Goal: Navigation & Orientation: Find specific page/section

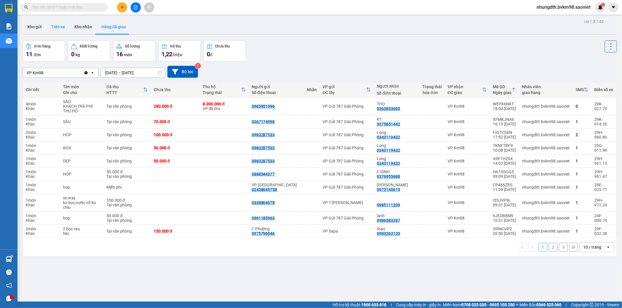
click at [58, 27] on button "Trên xe" at bounding box center [57, 27] width 23 height 14
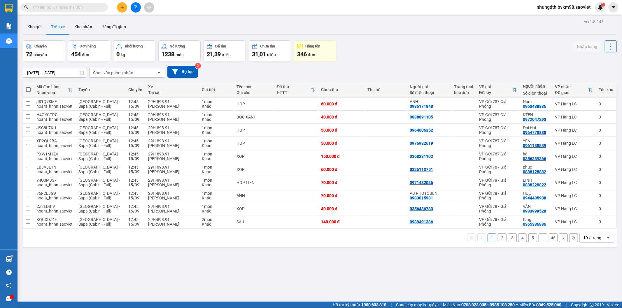
click at [122, 76] on div "Chọn văn phòng nhận" at bounding box center [123, 72] width 67 height 9
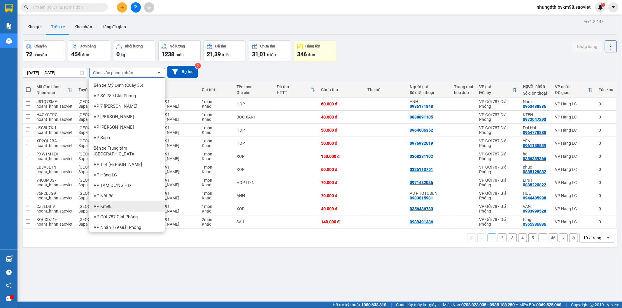
click at [106, 204] on span "VP Km98" at bounding box center [103, 207] width 18 height 6
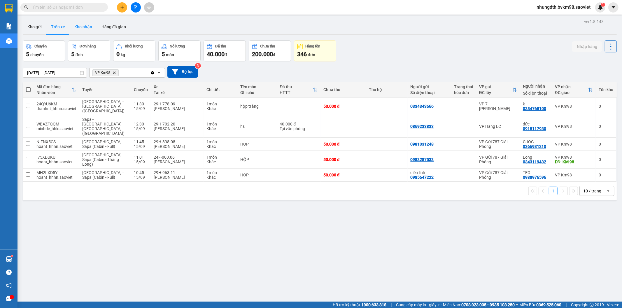
click at [83, 25] on button "Kho nhận" at bounding box center [83, 27] width 27 height 14
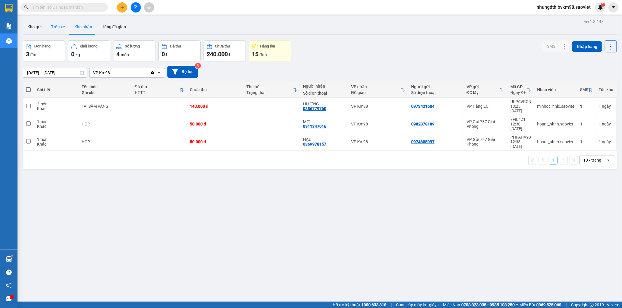
click at [56, 27] on button "Trên xe" at bounding box center [57, 27] width 23 height 14
